Goal: Use online tool/utility: Utilize a website feature to perform a specific function

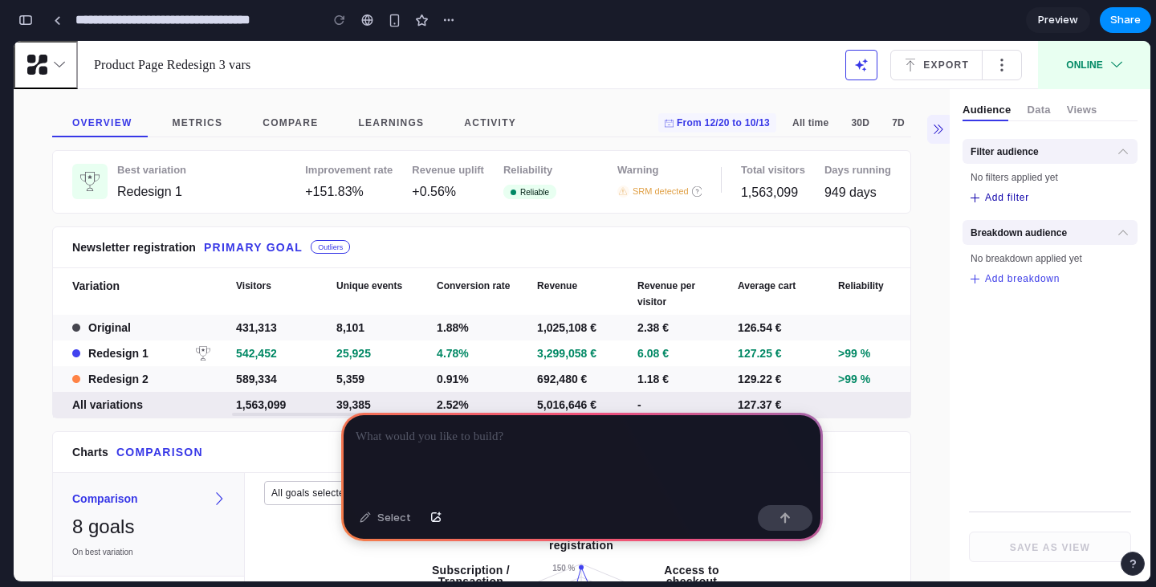
click at [1003, 200] on button "Add filter" at bounding box center [1000, 197] width 59 height 13
click at [1000, 204] on button "Add filter" at bounding box center [1000, 197] width 59 height 13
click at [1001, 198] on button "Add filter" at bounding box center [1000, 197] width 59 height 13
click at [1000, 277] on button "Add breakdown" at bounding box center [1015, 278] width 89 height 13
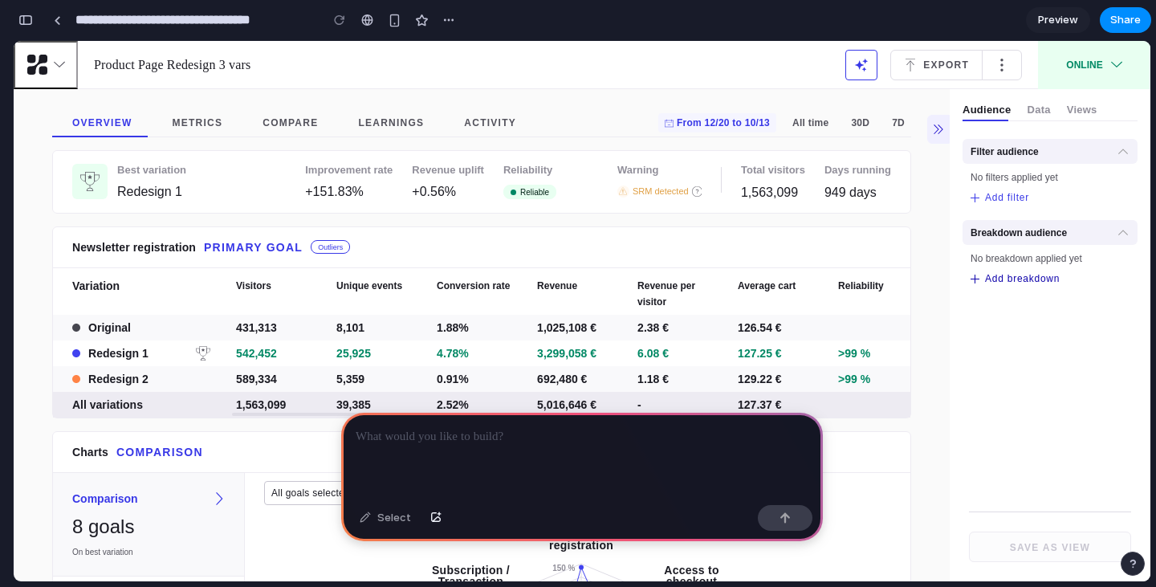
click at [1000, 277] on button "Add breakdown" at bounding box center [1015, 278] width 89 height 13
click at [999, 194] on button "Add filter" at bounding box center [1000, 197] width 59 height 13
click at [923, 63] on button "Export" at bounding box center [936, 65] width 92 height 31
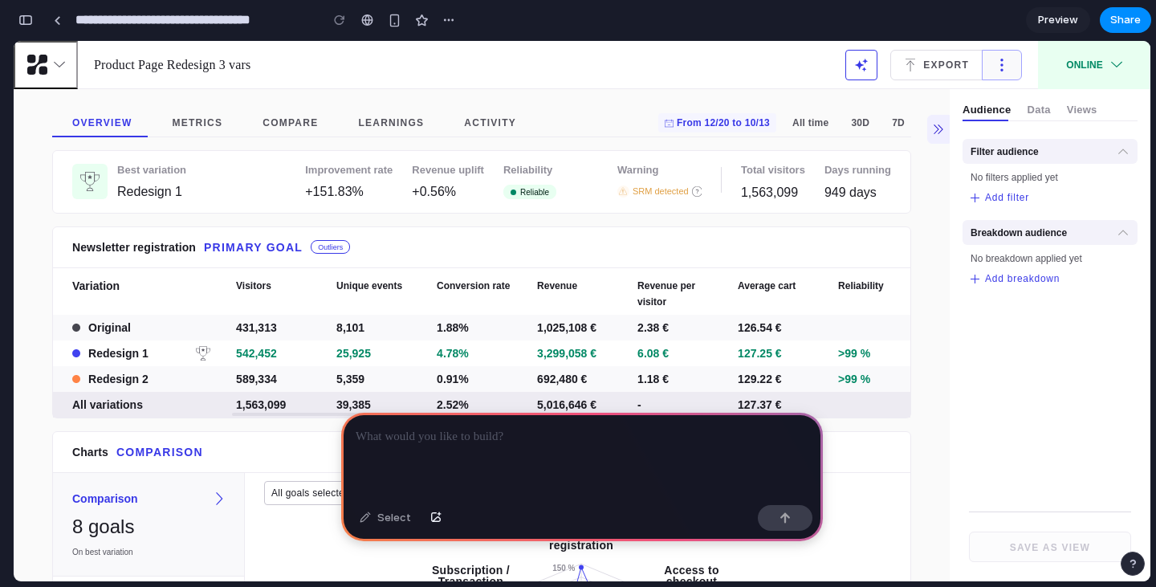
click at [996, 69] on icon "button" at bounding box center [1002, 65] width 13 height 13
click at [1008, 107] on ul "Audience Data Views" at bounding box center [1030, 111] width 135 height 19
drag, startPoint x: 1004, startPoint y: 108, endPoint x: 1020, endPoint y: 111, distance: 16.2
click at [1008, 110] on ul "Audience Data Views" at bounding box center [1030, 111] width 135 height 19
click at [1028, 111] on button "Data" at bounding box center [1039, 111] width 23 height 19
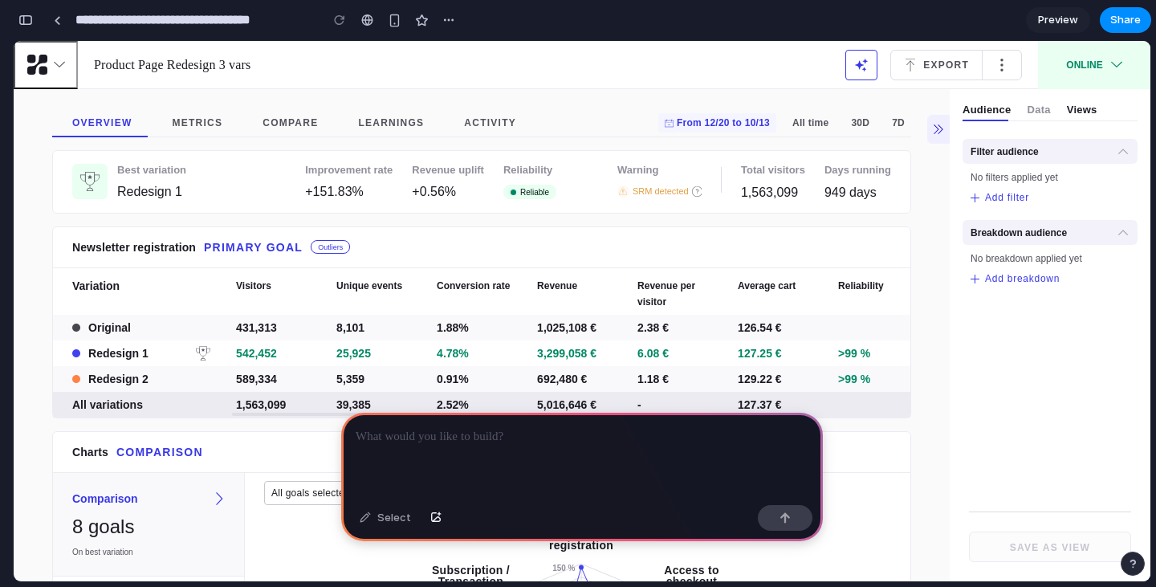
click at [1067, 109] on button "Views" at bounding box center [1082, 111] width 31 height 19
click at [450, 12] on button "button" at bounding box center [449, 20] width 24 height 24
click at [471, 75] on span "Delete" at bounding box center [481, 81] width 34 height 16
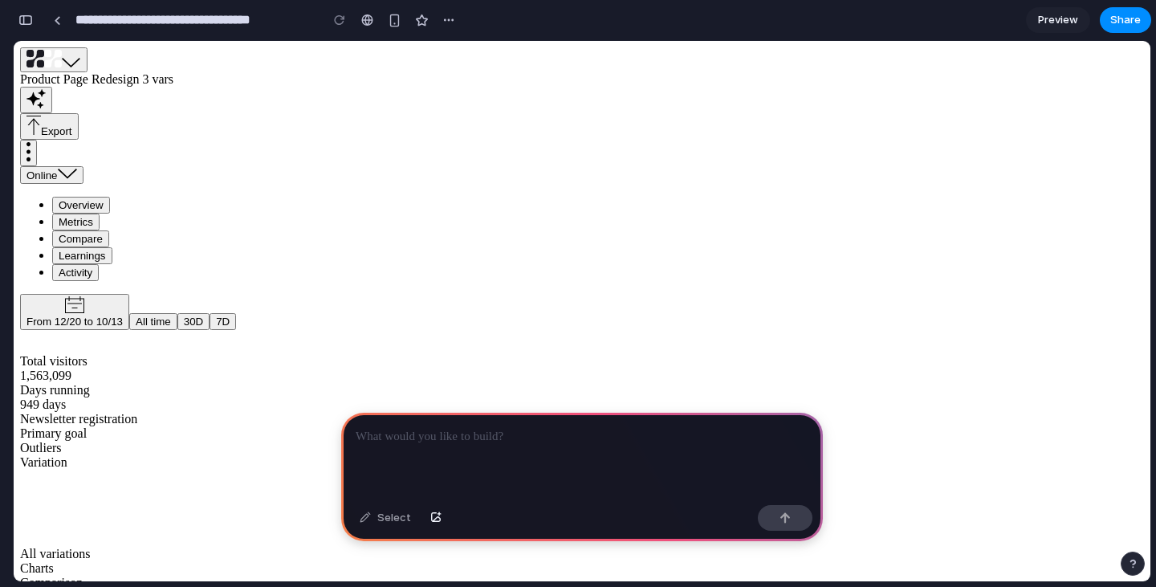
click at [563, 436] on p at bounding box center [582, 436] width 453 height 19
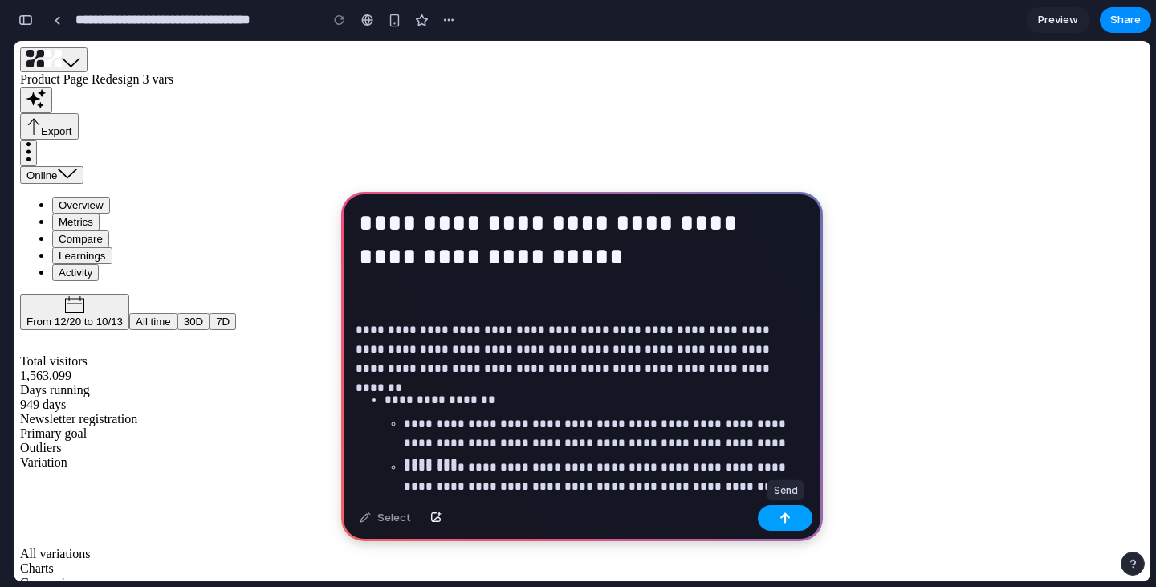
click at [779, 521] on button "button" at bounding box center [785, 518] width 55 height 26
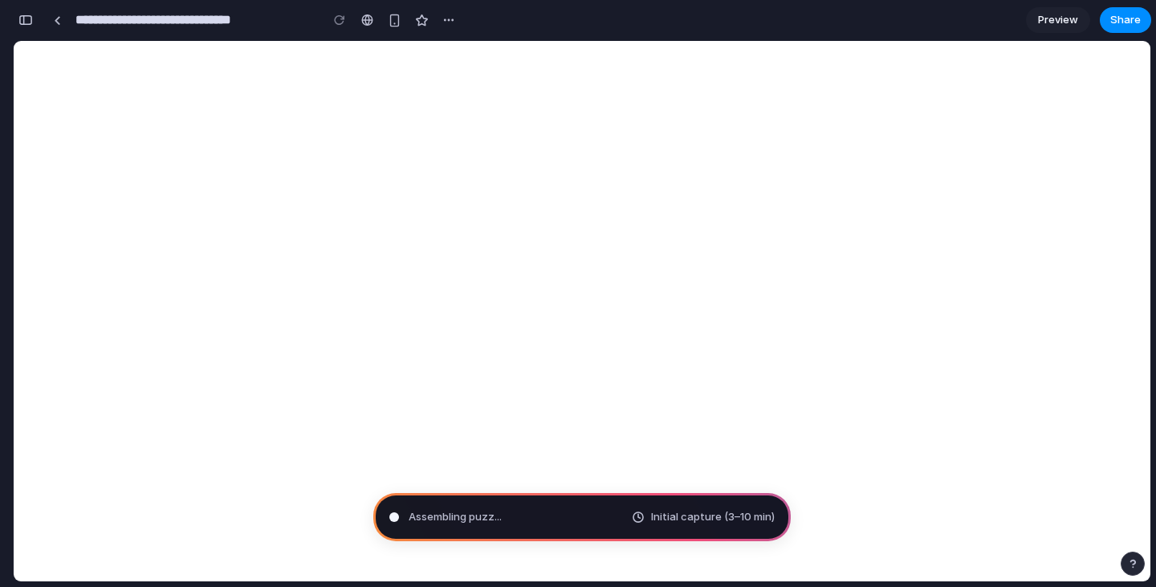
type input "**********"
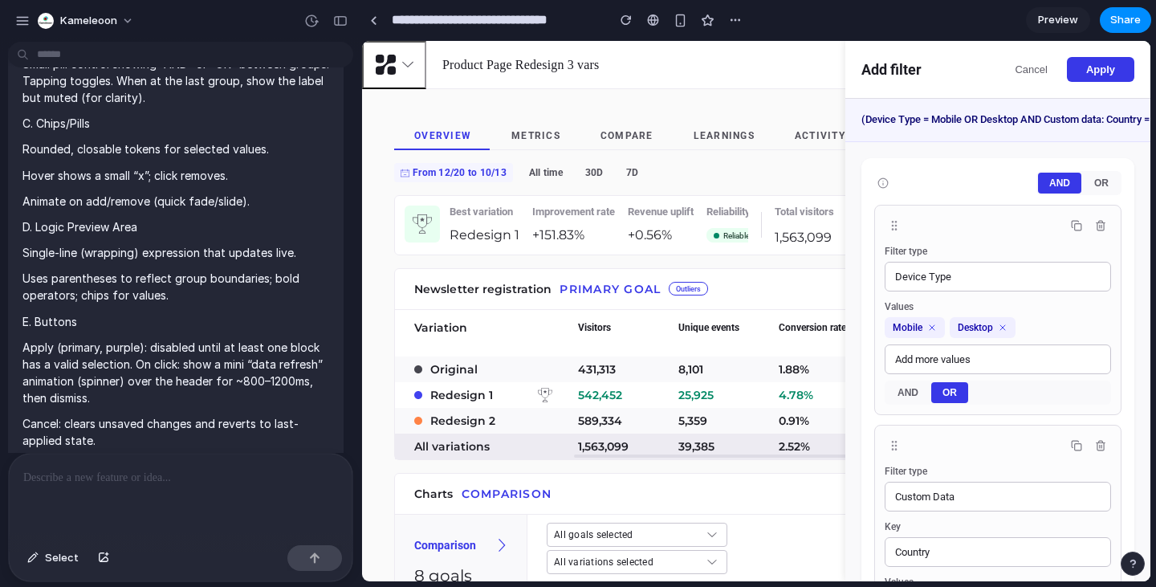
scroll to position [1406, 0]
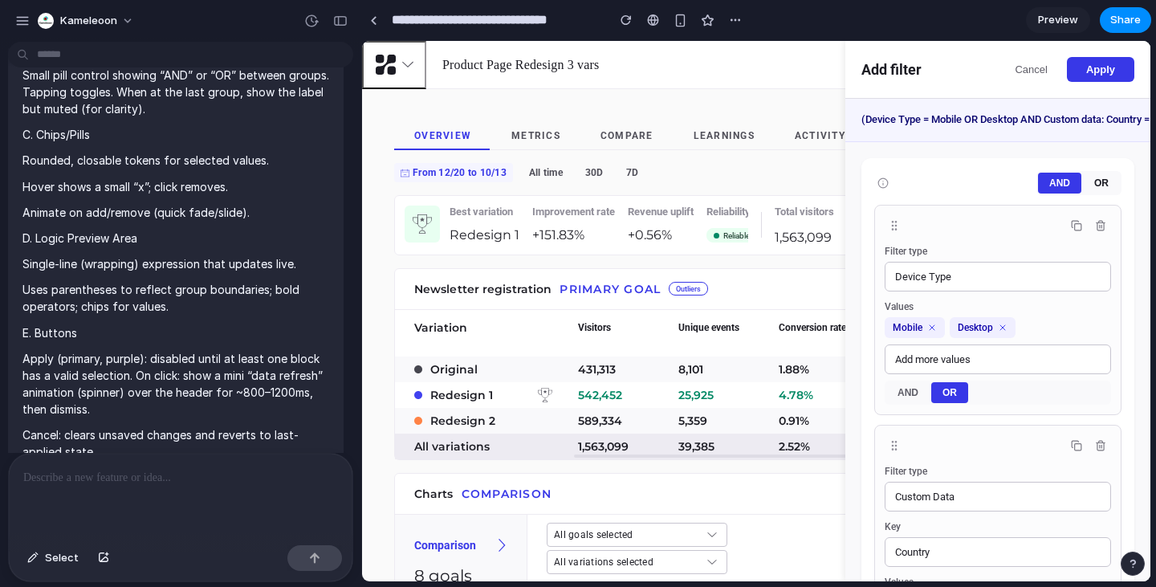
click at [1083, 193] on button "OR" at bounding box center [1101, 183] width 37 height 21
click at [1047, 193] on button "AND" at bounding box center [1059, 183] width 43 height 21
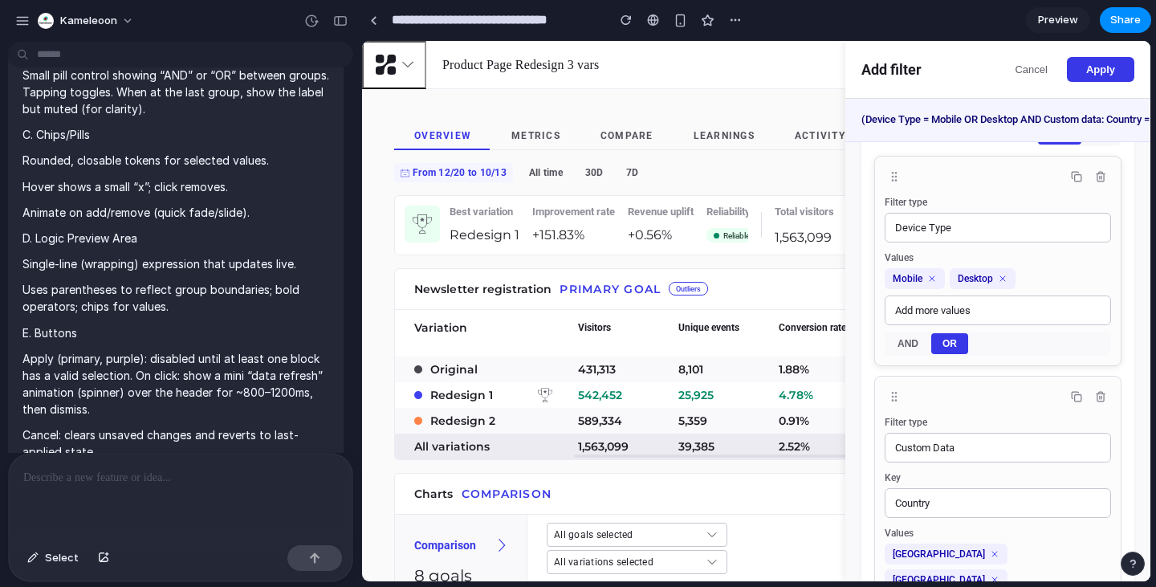
scroll to position [80, 0]
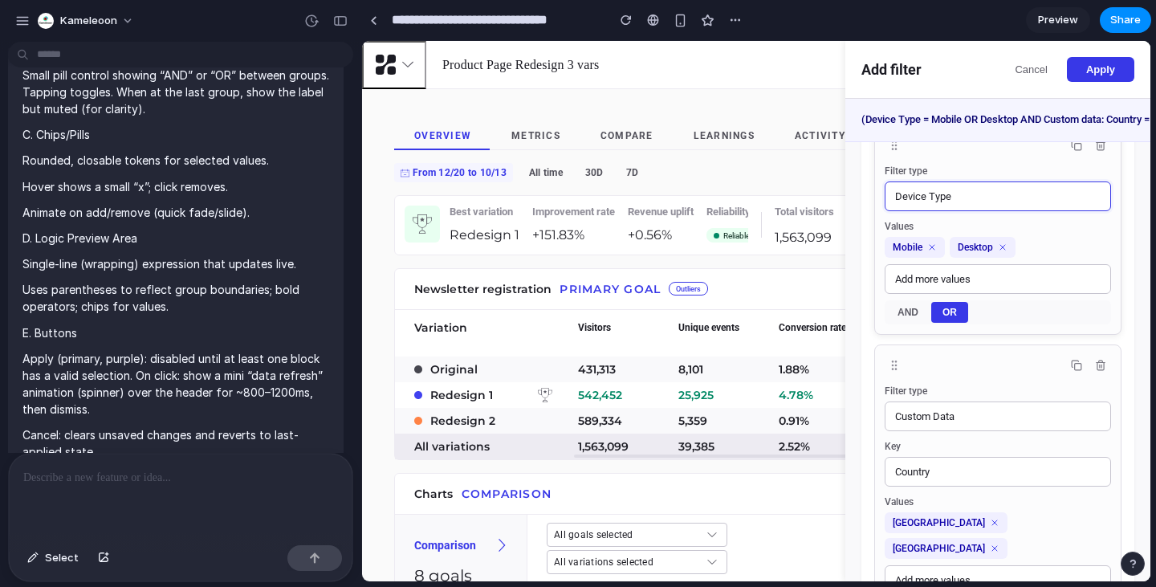
click at [976, 211] on button "Device Type" at bounding box center [998, 196] width 226 height 30
click at [978, 291] on button "Add more values" at bounding box center [998, 279] width 226 height 30
click at [978, 294] on button "Add more values" at bounding box center [998, 279] width 226 height 30
click at [910, 323] on button "AND" at bounding box center [907, 312] width 43 height 21
click at [935, 323] on button "OR" at bounding box center [949, 312] width 37 height 21
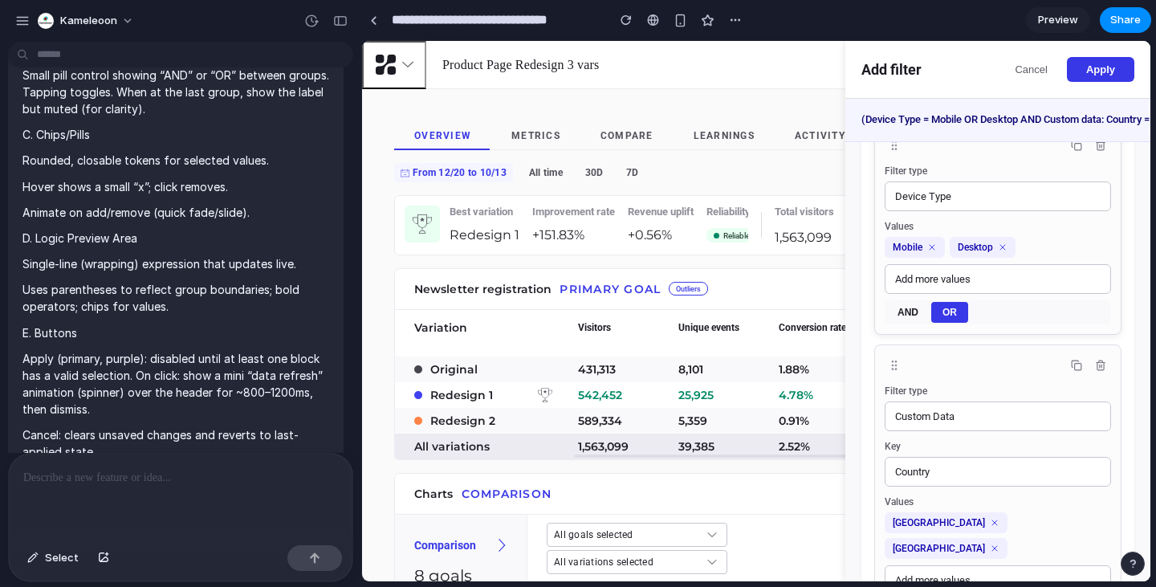
click at [894, 323] on button "AND" at bounding box center [907, 312] width 43 height 21
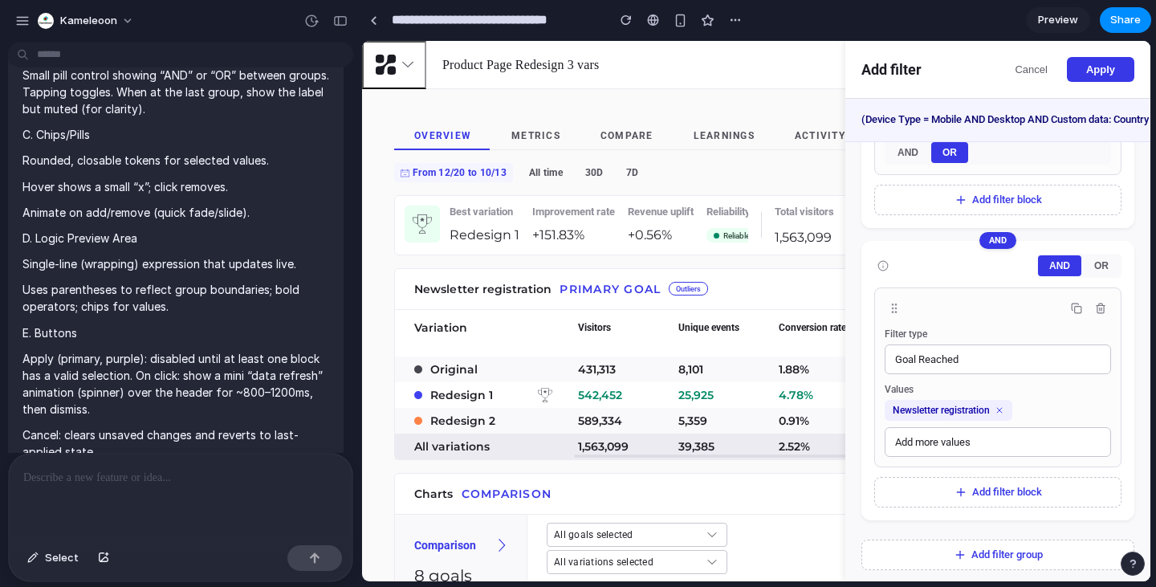
scroll to position [543, 0]
click at [983, 489] on button "Add filter block" at bounding box center [997, 490] width 247 height 31
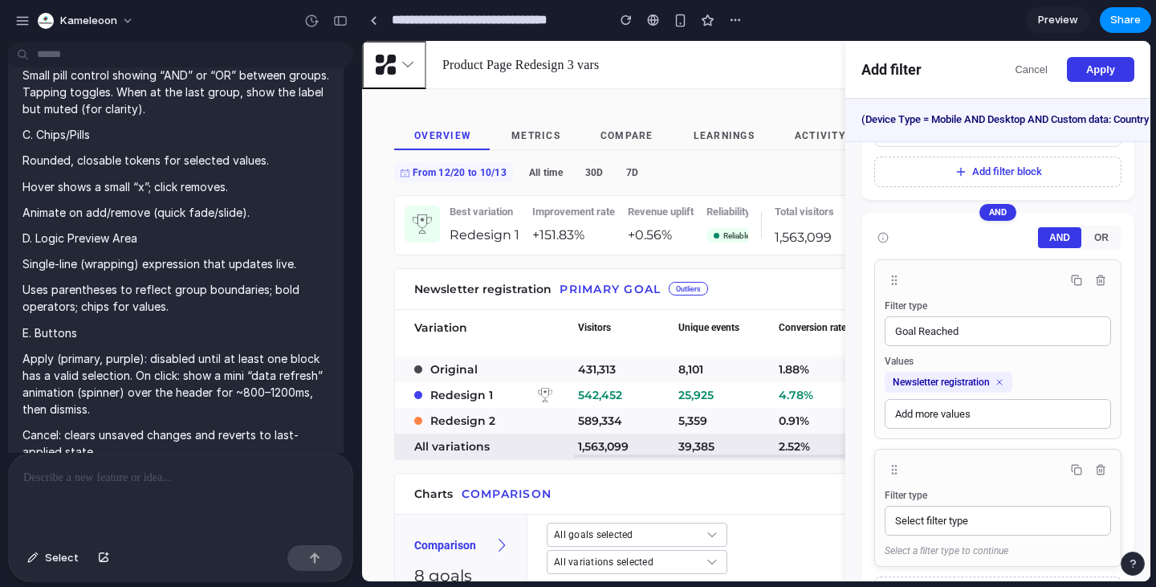
scroll to position [672, 0]
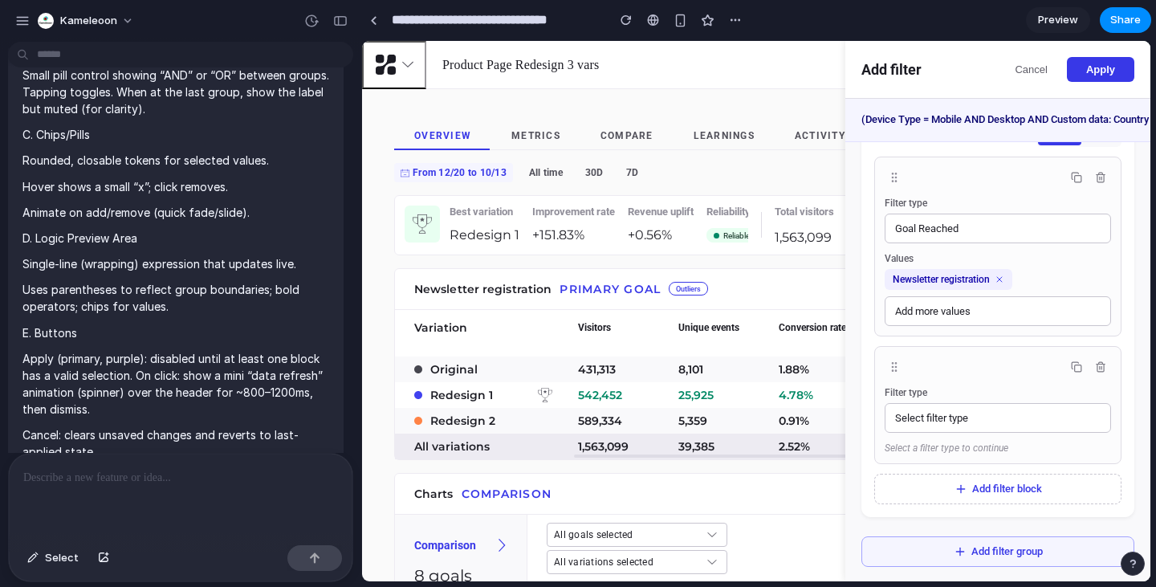
click at [986, 545] on button "Add filter group" at bounding box center [998, 551] width 273 height 31
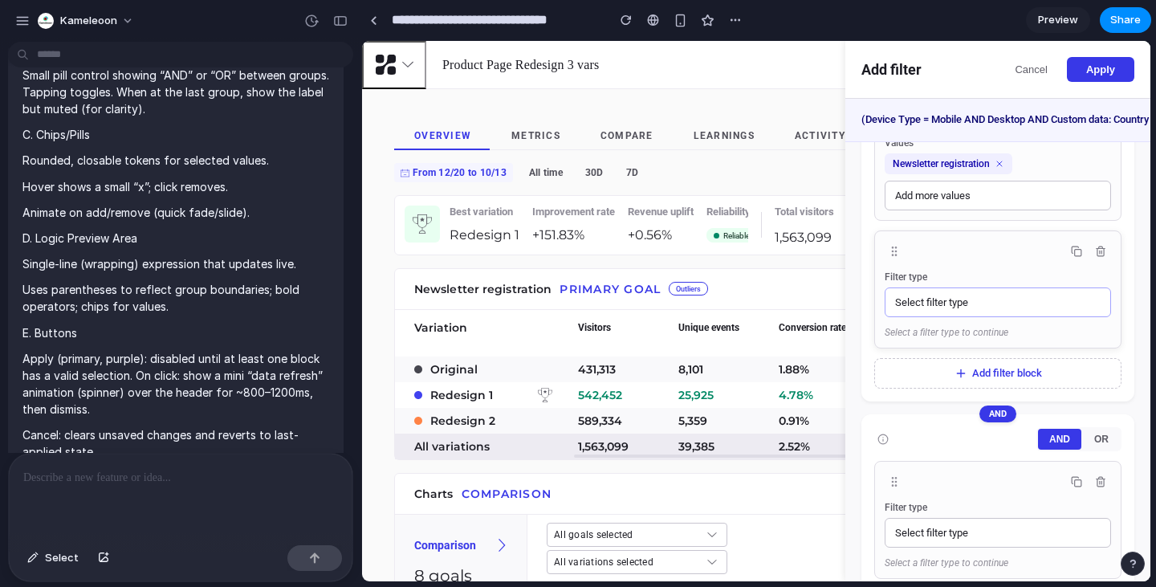
scroll to position [904, 0]
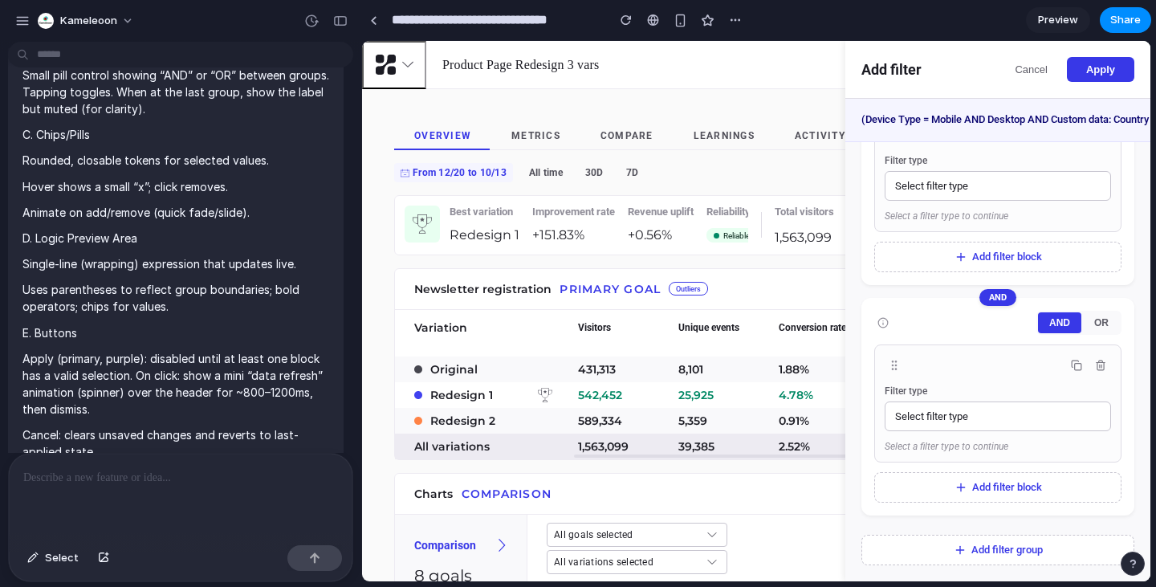
click at [1101, 72] on span "Apply" at bounding box center [1100, 69] width 29 height 12
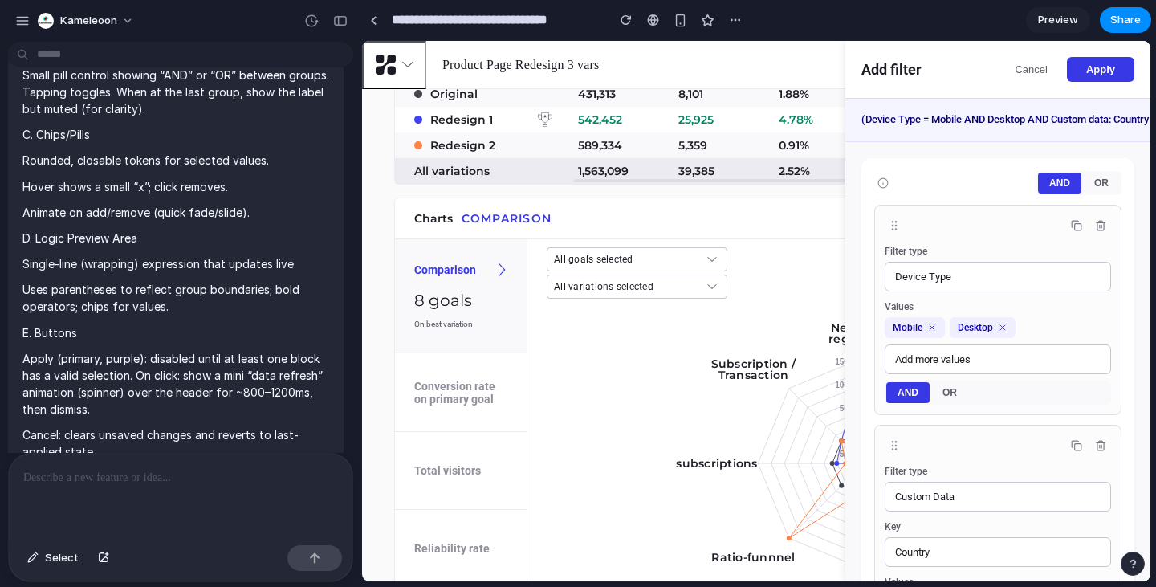
scroll to position [0, 0]
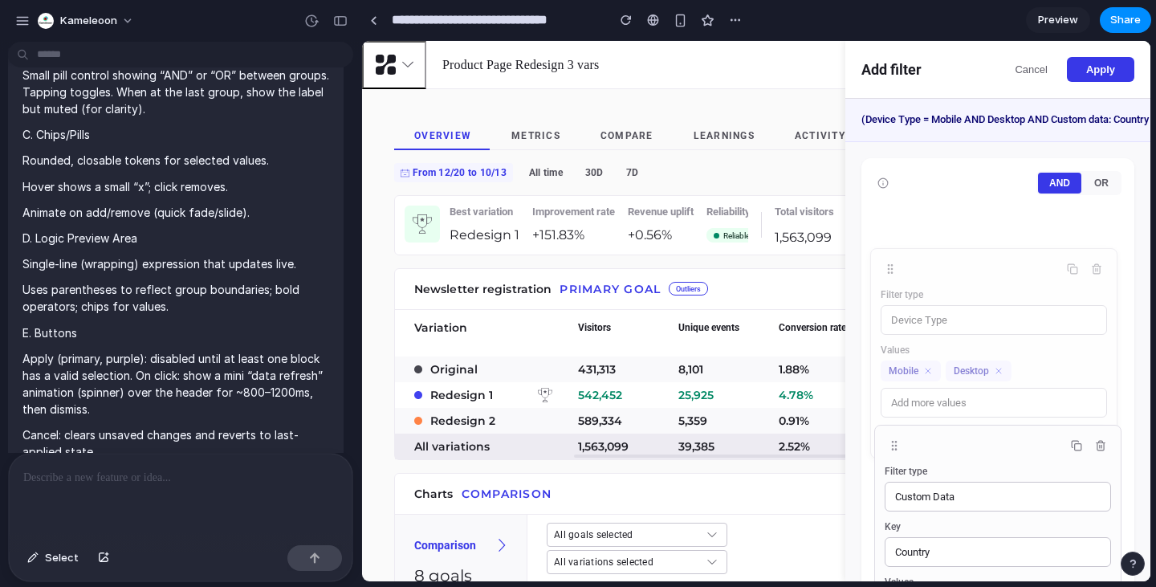
drag, startPoint x: 875, startPoint y: 243, endPoint x: 868, endPoint y: 264, distance: 22.1
click at [884, 264] on icon at bounding box center [890, 269] width 13 height 13
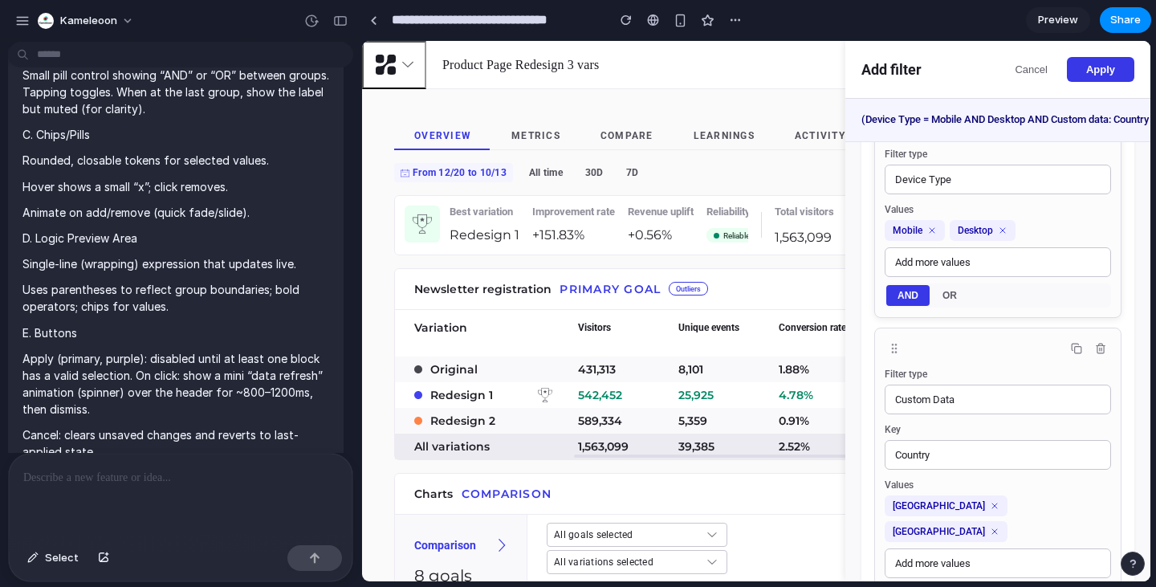
scroll to position [138, 0]
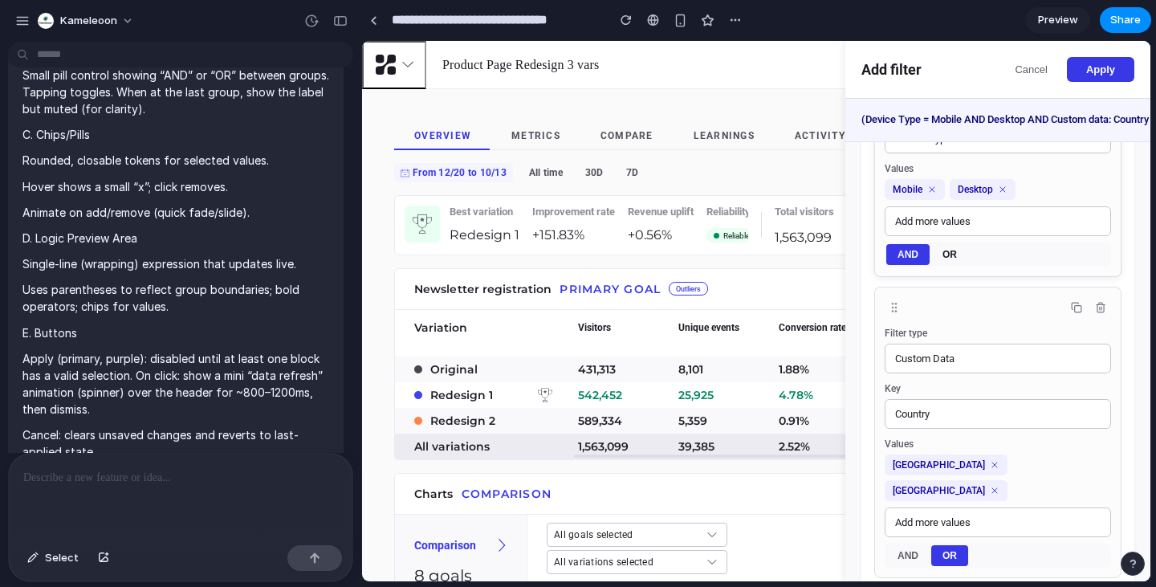
click at [955, 265] on button "OR" at bounding box center [949, 254] width 37 height 21
click at [901, 265] on button "AND" at bounding box center [907, 254] width 43 height 21
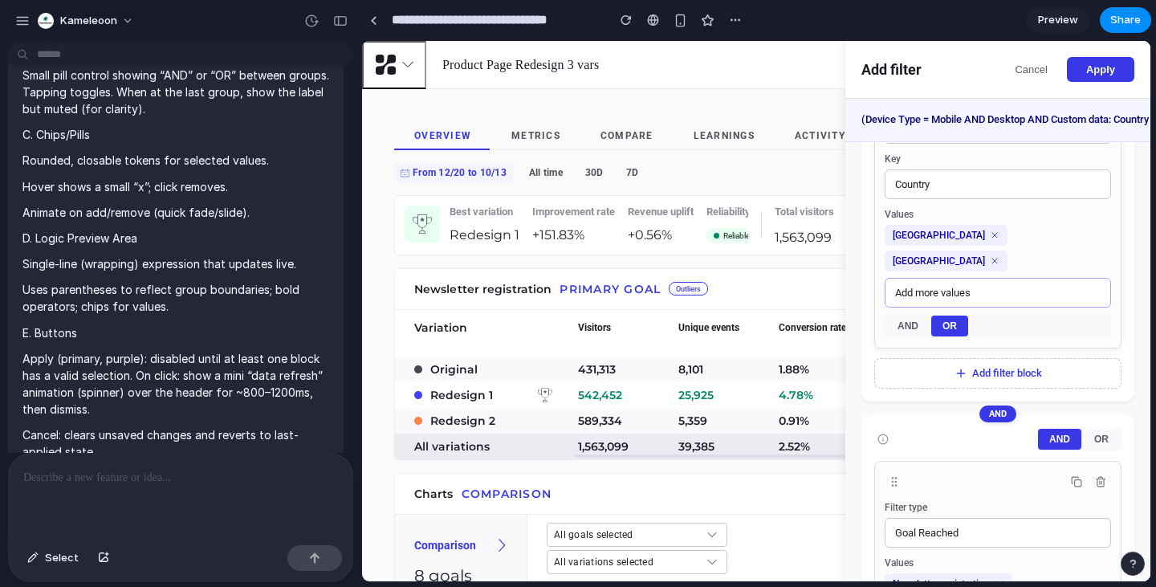
scroll to position [369, 0]
click at [997, 362] on button "Add filter block" at bounding box center [997, 372] width 247 height 31
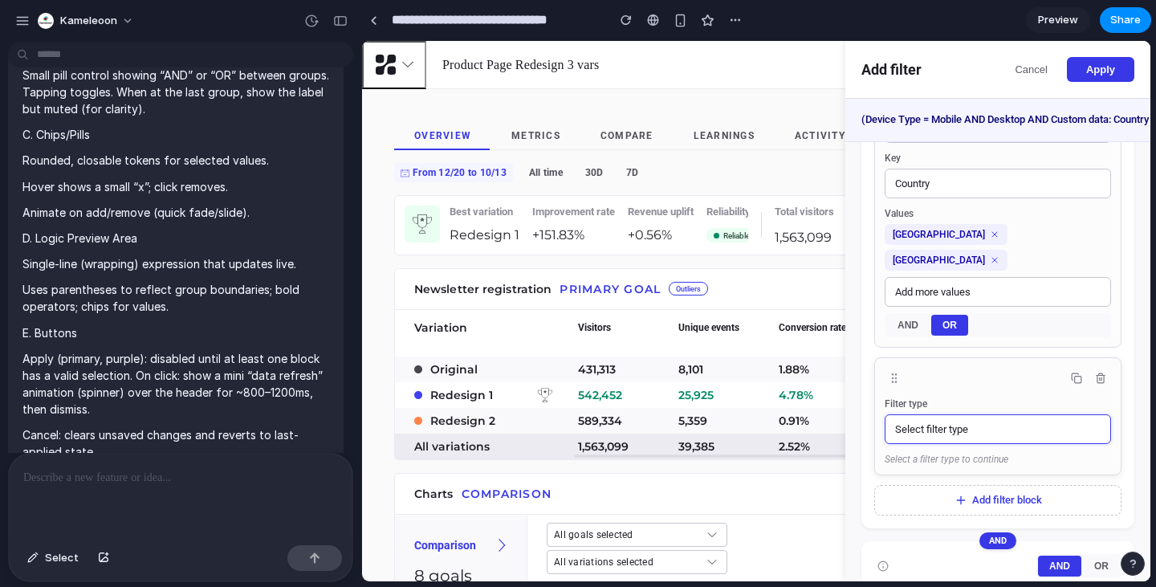
click at [976, 430] on button "Select filter type" at bounding box center [998, 429] width 226 height 30
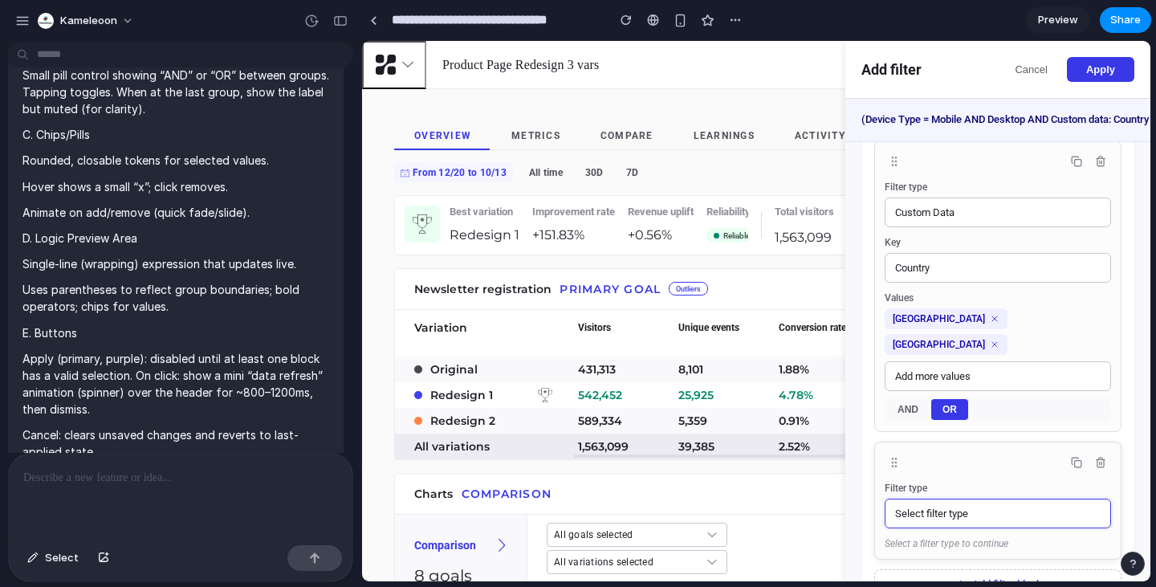
scroll to position [285, 0]
click at [1069, 30] on link "Preview" at bounding box center [1058, 20] width 64 height 26
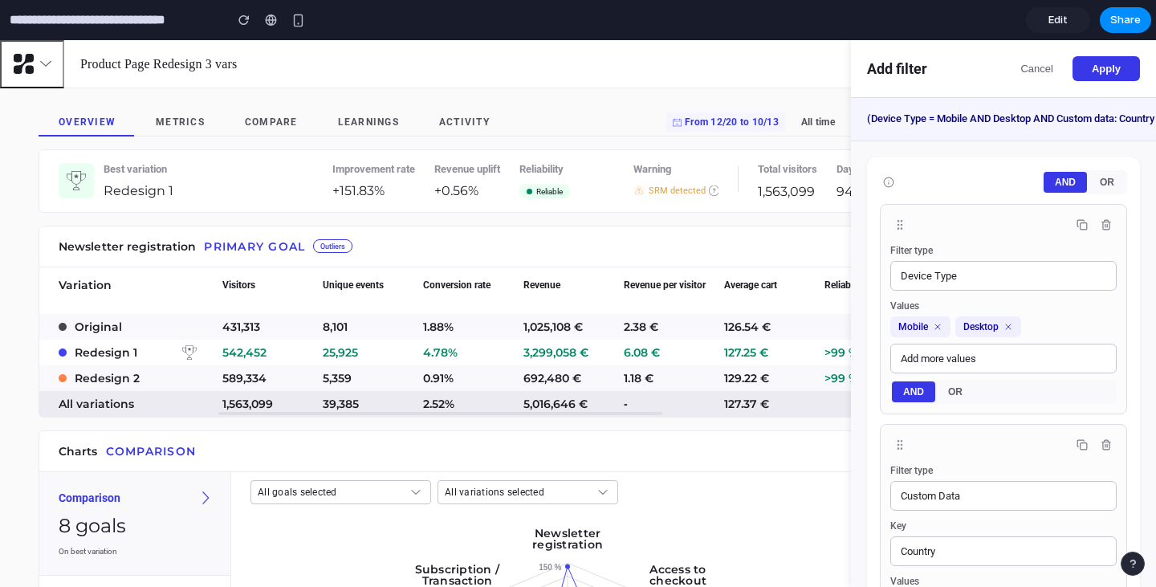
click at [1015, 75] on button "Cancel" at bounding box center [1037, 68] width 58 height 25
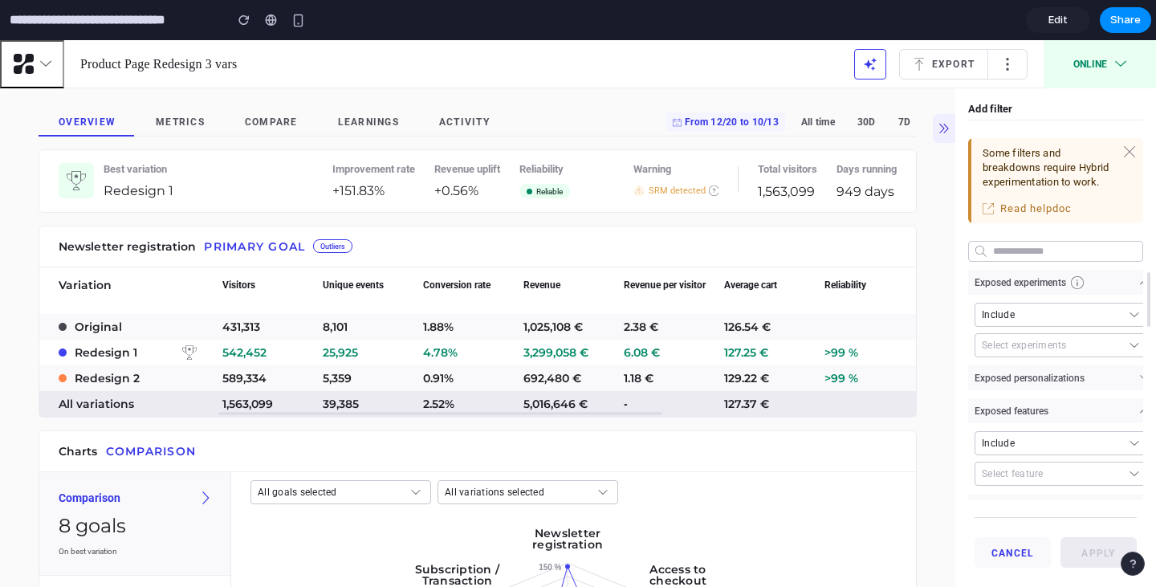
click at [994, 551] on button "Cancel" at bounding box center [1013, 552] width 76 height 31
click at [955, 125] on div "Some filters and breakdowns require Hybrid experimentation to work. Read helpdo…" at bounding box center [1055, 318] width 201 height 397
click at [933, 129] on button "button" at bounding box center [944, 128] width 22 height 29
click at [243, 18] on div "button" at bounding box center [243, 19] width 11 height 11
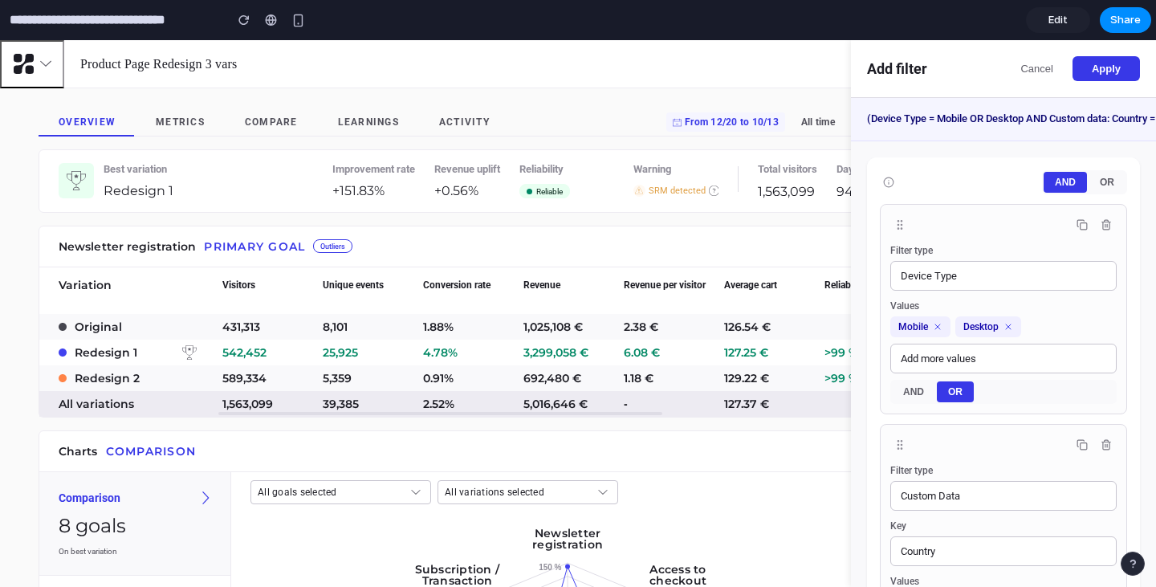
click at [1090, 76] on button "Apply" at bounding box center [1106, 68] width 67 height 25
click at [149, 23] on input "**********" at bounding box center [112, 20] width 213 height 29
click at [45, 70] on button "button" at bounding box center [32, 64] width 64 height 48
click at [271, 18] on div at bounding box center [271, 20] width 12 height 13
click at [1076, 23] on link "Edit" at bounding box center [1058, 20] width 64 height 26
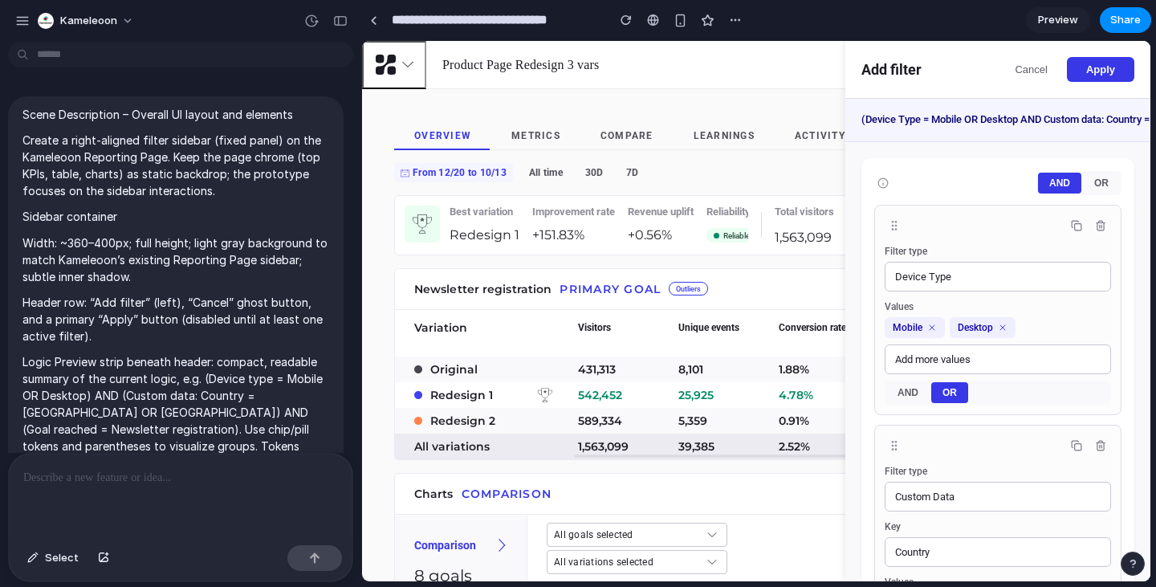
scroll to position [4812, 0]
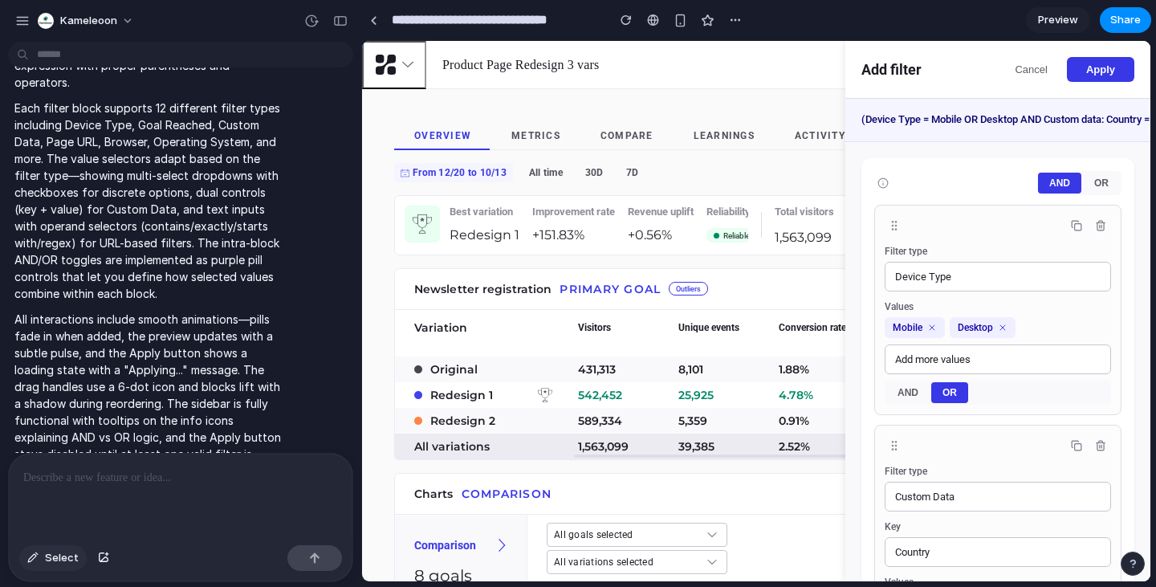
click at [46, 566] on button "Select" at bounding box center [52, 558] width 67 height 26
click at [19, 20] on div "button" at bounding box center [22, 21] width 14 height 14
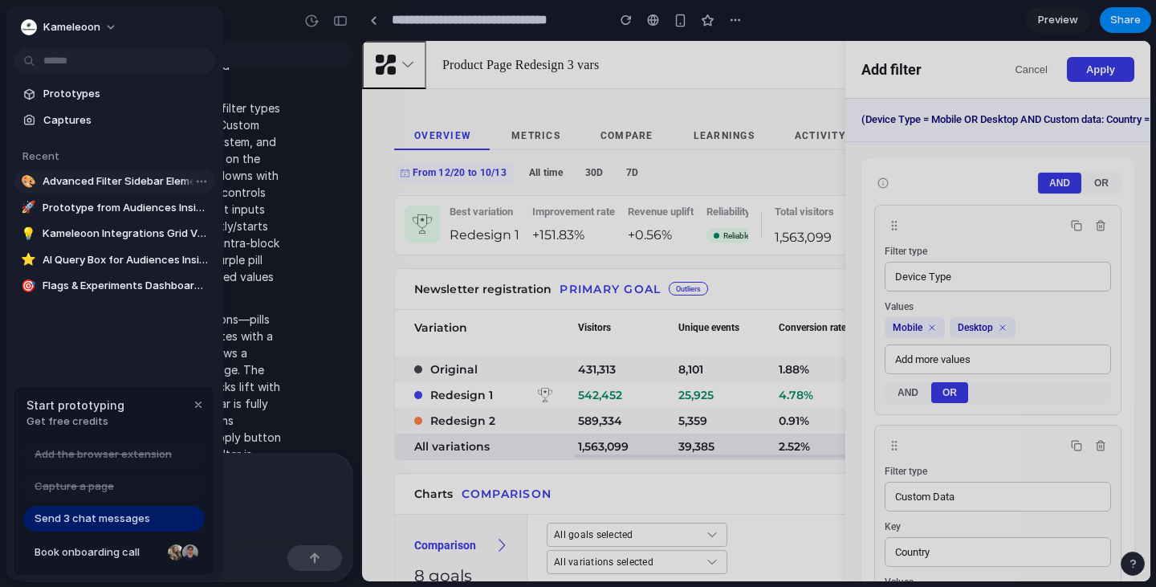
click at [117, 171] on link "🎨 Advanced Filter Sidebar Elements" at bounding box center [114, 181] width 201 height 24
click at [104, 516] on span "Send 3 chat messages" at bounding box center [93, 519] width 116 height 16
click at [195, 405] on div "button" at bounding box center [198, 404] width 13 height 13
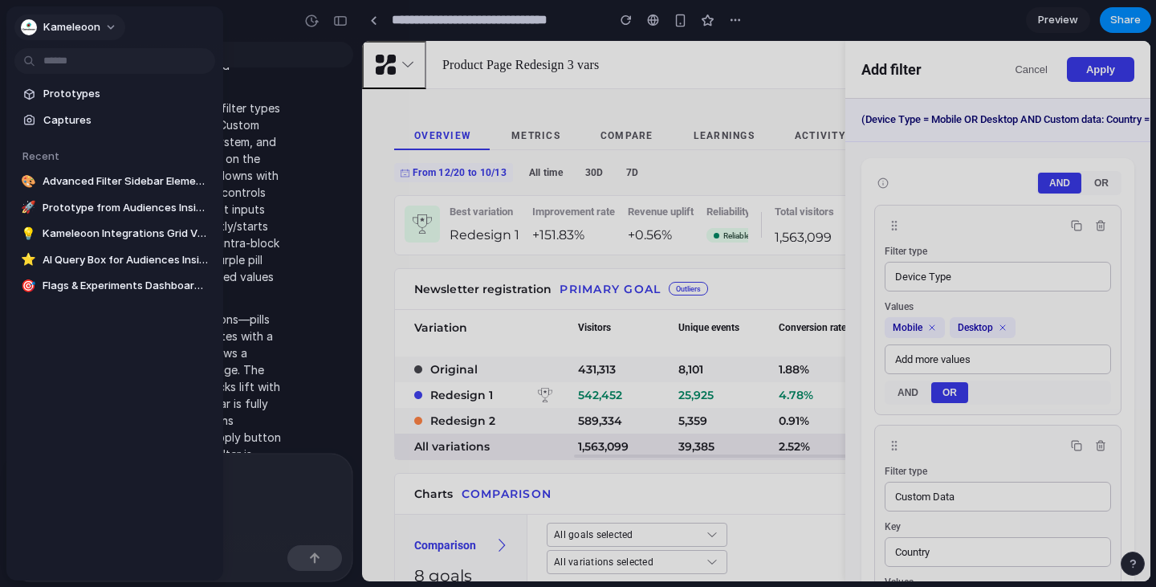
click at [92, 26] on span "Kameleoon" at bounding box center [71, 27] width 57 height 16
click at [195, 16] on div "Settings Invite members Change theme Sign out" at bounding box center [578, 293] width 1156 height 587
